Goal: Task Accomplishment & Management: Complete application form

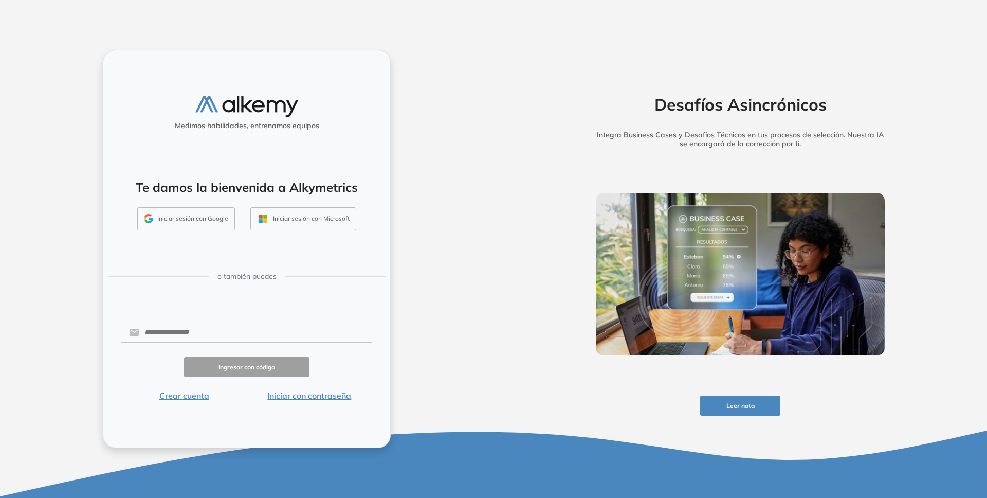
click at [179, 220] on button "Iniciar sesión con Google" at bounding box center [186, 219] width 98 height 24
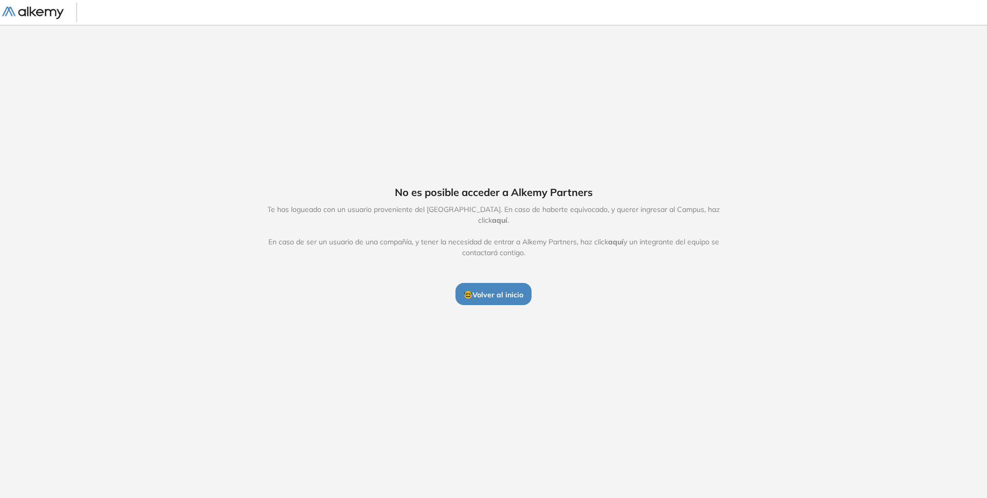
click at [479, 290] on span "🤓 Volver al inicio" at bounding box center [494, 294] width 60 height 9
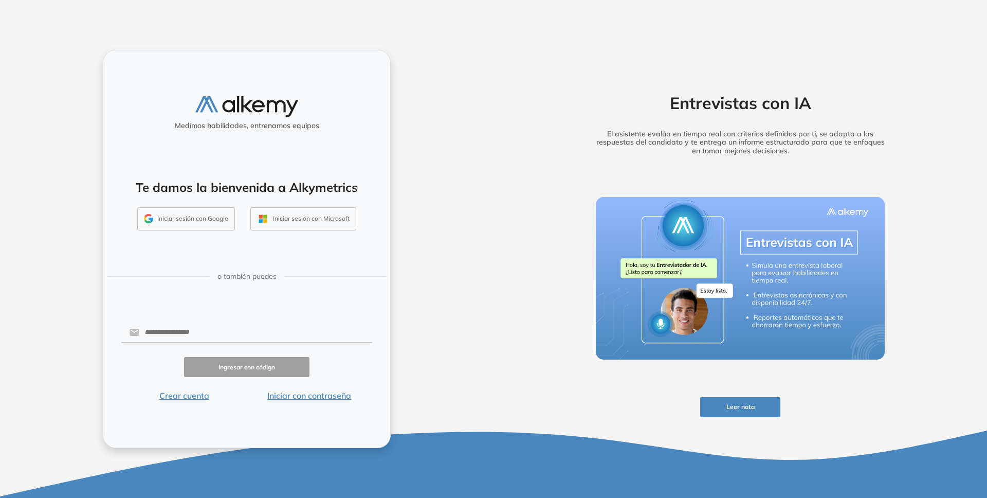
click at [190, 217] on button "Iniciar sesión con Google" at bounding box center [186, 219] width 98 height 24
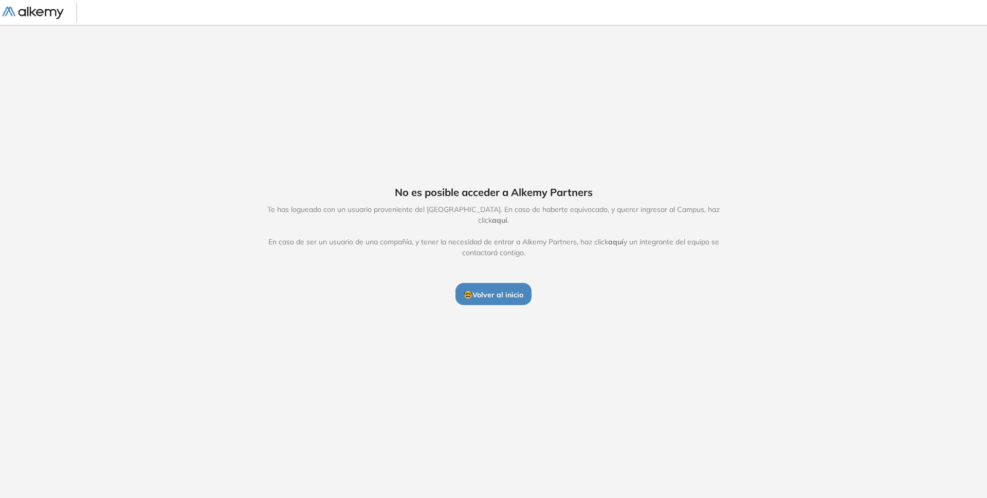
click at [516, 283] on button "🤓 Volver al inicio" at bounding box center [494, 294] width 76 height 22
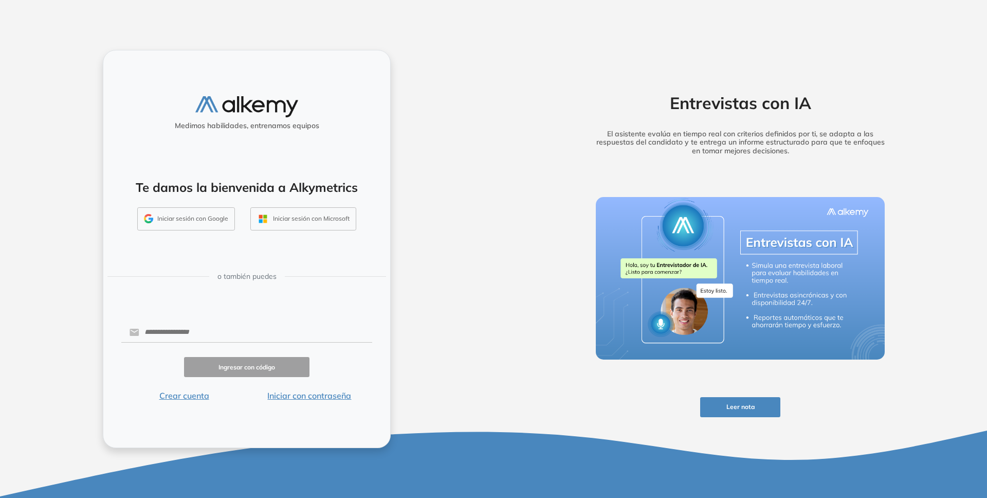
click at [200, 222] on button "Iniciar sesión con Google" at bounding box center [186, 219] width 98 height 24
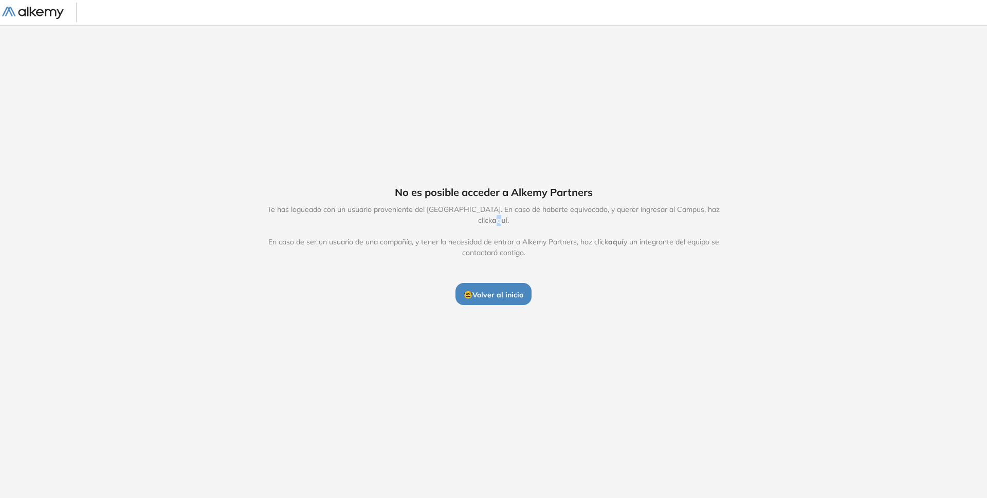
click at [508, 220] on span "aquí" at bounding box center [499, 219] width 15 height 9
